Goal: Task Accomplishment & Management: Manage account settings

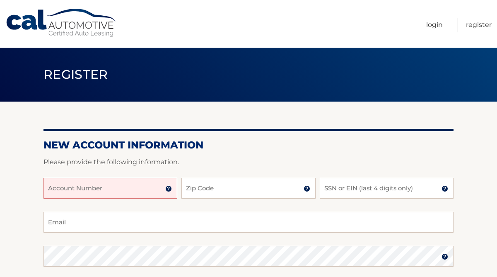
click at [87, 189] on input "Account Number" at bounding box center [110, 188] width 134 height 21
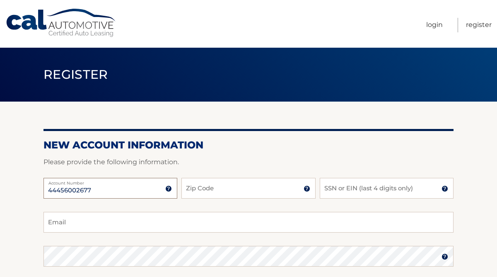
type input "44456002677"
click at [198, 189] on input "Zip Code" at bounding box center [248, 188] width 134 height 21
type input "10804"
type input "2716"
click at [128, 218] on input "Email" at bounding box center [248, 222] width 410 height 21
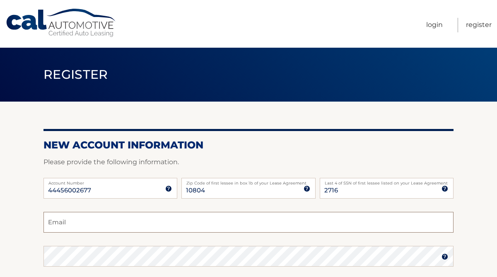
type input "kaylamoerdler@gmail.com"
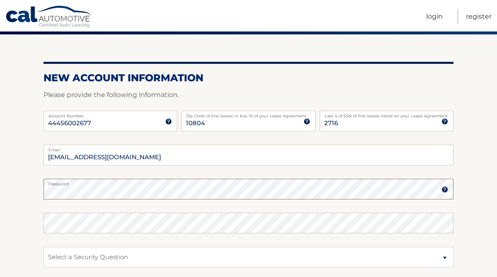
scroll to position [123, 0]
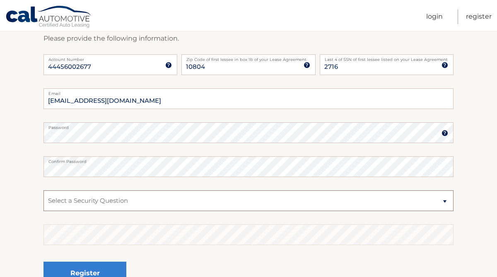
click at [93, 203] on select "Select a Security Question What was the name of your elementary school? What is…" at bounding box center [248, 200] width 410 height 21
select select "2"
click at [43, 190] on select "Select a Security Question What was the name of your elementary school? What is…" at bounding box center [248, 200] width 410 height 21
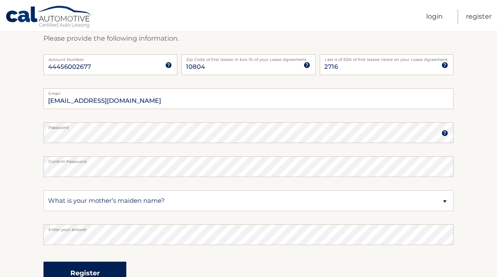
click at [69, 263] on button "Register" at bounding box center [84, 272] width 83 height 23
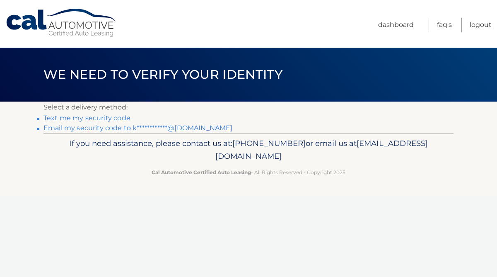
click at [109, 117] on link "Text me my security code" at bounding box center [86, 118] width 87 height 8
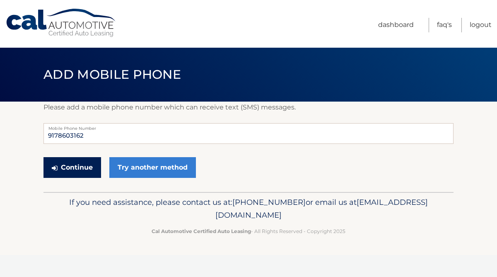
click at [85, 164] on button "Continue" at bounding box center [72, 167] width 58 height 21
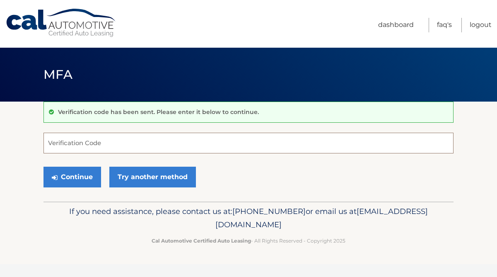
click at [109, 143] on input "Verification Code" at bounding box center [248, 143] width 410 height 21
paste input "473709"
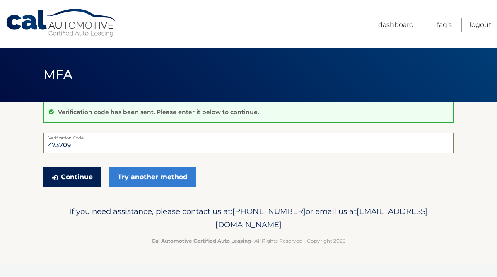
type input "473709"
click at [77, 169] on button "Continue" at bounding box center [72, 177] width 58 height 21
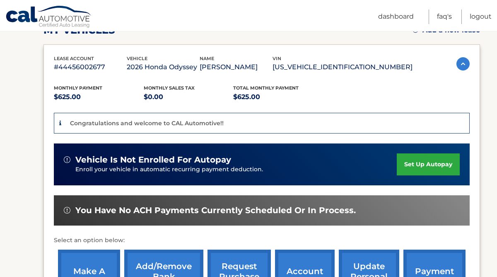
scroll to position [128, 0]
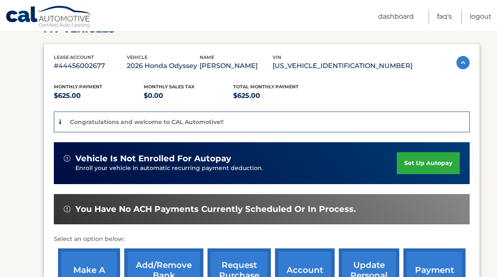
click at [415, 163] on link "set up autopay" at bounding box center [428, 163] width 63 height 22
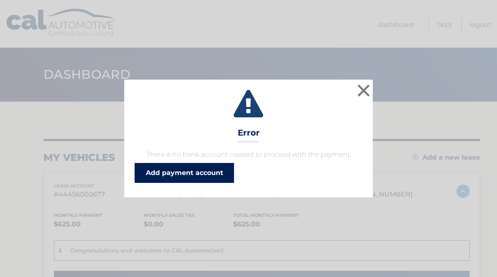
click at [212, 176] on link "Add payment account" at bounding box center [184, 173] width 99 height 20
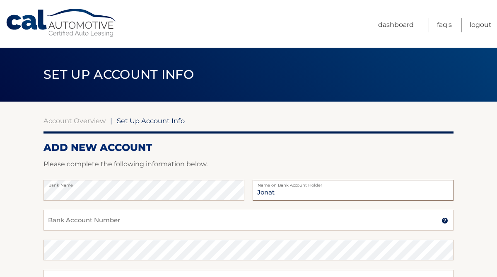
type input "[PERSON_NAME]"
click at [190, 210] on input "Bank Account Number" at bounding box center [248, 220] width 410 height 21
type input "421019113"
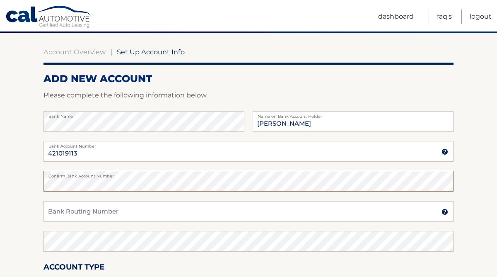
scroll to position [75, 0]
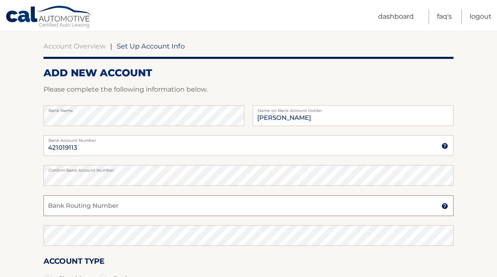
click at [110, 208] on input "Bank Routing Number" at bounding box center [248, 205] width 410 height 21
type input "021000021"
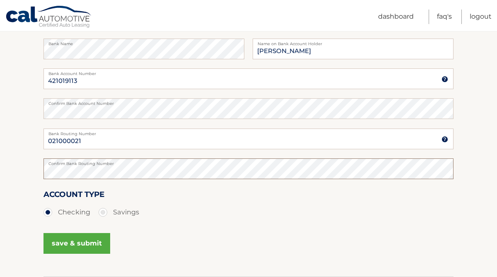
scroll to position [154, 0]
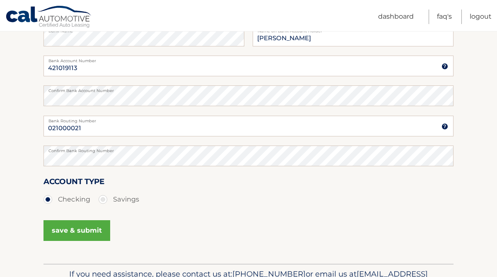
click at [92, 232] on button "save & submit" at bounding box center [76, 230] width 67 height 21
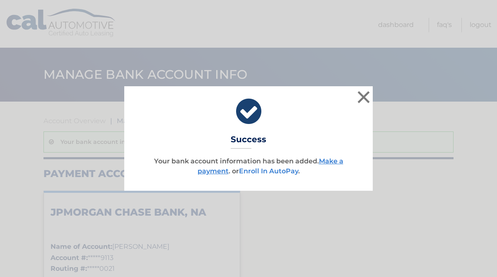
click at [256, 174] on link "Enroll In AutoPay" at bounding box center [268, 171] width 59 height 8
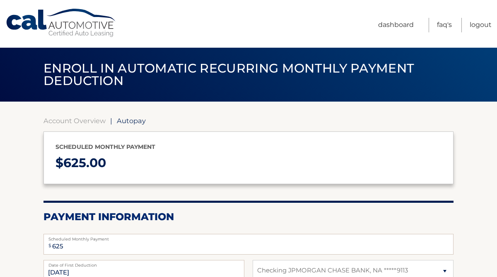
select select "ZmQxMTNkMTQtZmZlZS00OWIwLWE4OWEtMWJkYzZlYTMwM2M5"
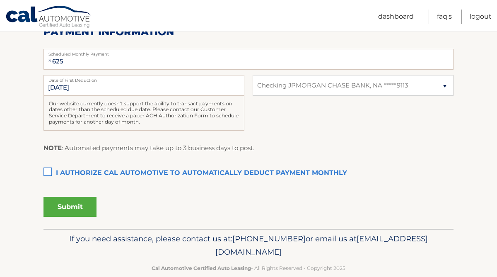
scroll to position [186, 0]
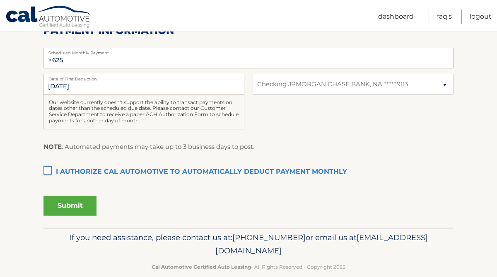
click at [50, 172] on label "I authorize cal automotive to automatically deduct payment monthly This checkbo…" at bounding box center [248, 172] width 410 height 17
click at [0, 0] on input "I authorize cal automotive to automatically deduct payment monthly This checkbo…" at bounding box center [0, 0] width 0 height 0
click at [82, 205] on button "Submit" at bounding box center [69, 206] width 53 height 20
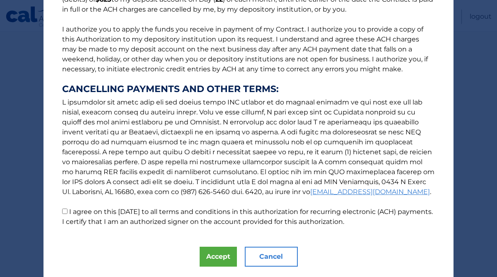
scroll to position [114, 0]
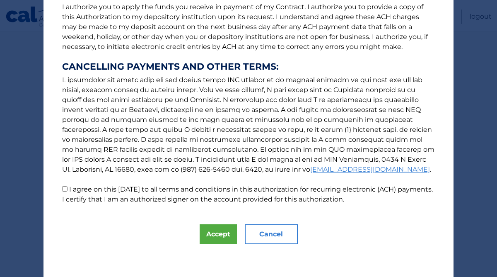
click at [66, 189] on input "I agree on this 09/18/2025 to all terms and conditions in this authorization fo…" at bounding box center [64, 188] width 5 height 5
checkbox input "true"
click at [224, 234] on button "Accept" at bounding box center [218, 234] width 37 height 20
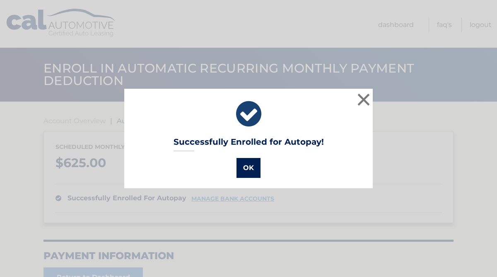
click at [254, 166] on button "OK" at bounding box center [249, 168] width 24 height 20
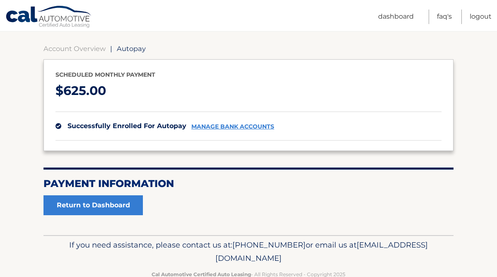
scroll to position [93, 0]
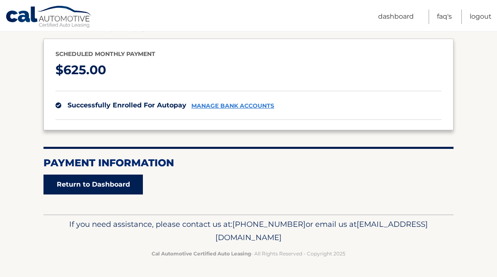
click at [128, 186] on link "Return to Dashboard" at bounding box center [92, 184] width 99 height 20
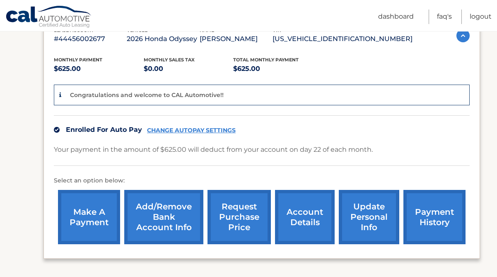
scroll to position [156, 0]
